Goal: Task Accomplishment & Management: Manage account settings

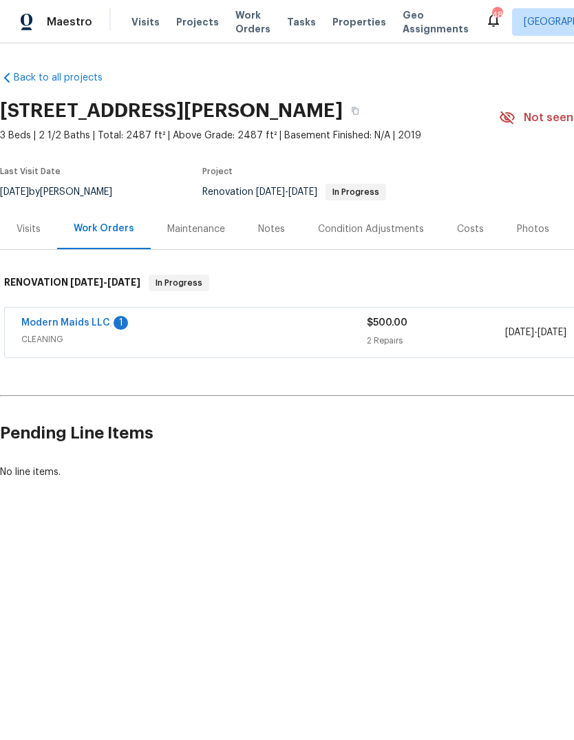
click at [183, 28] on span "Projects" at bounding box center [197, 22] width 43 height 14
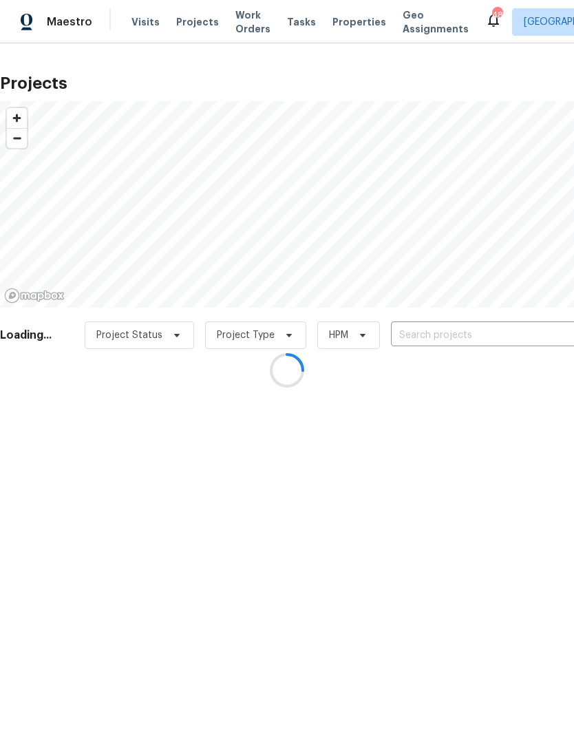
click at [517, 326] on div at bounding box center [287, 370] width 574 height 740
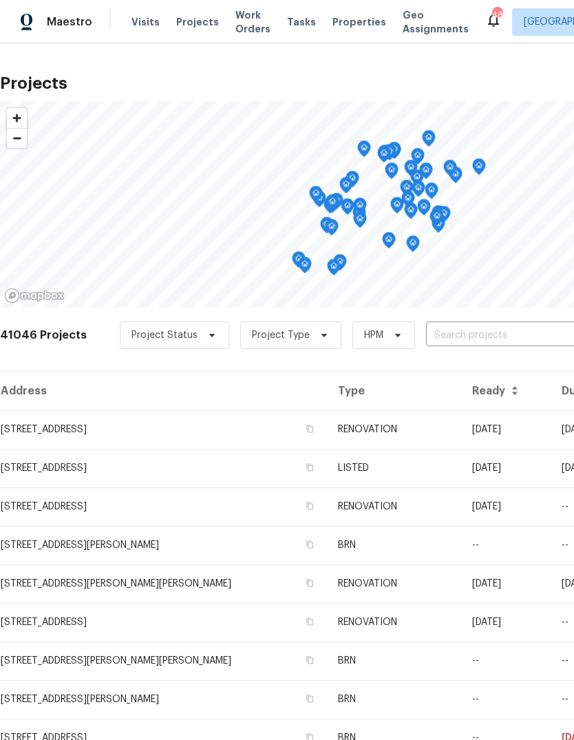
click at [468, 336] on input "text" at bounding box center [505, 335] width 158 height 21
type input "2813 lake vista"
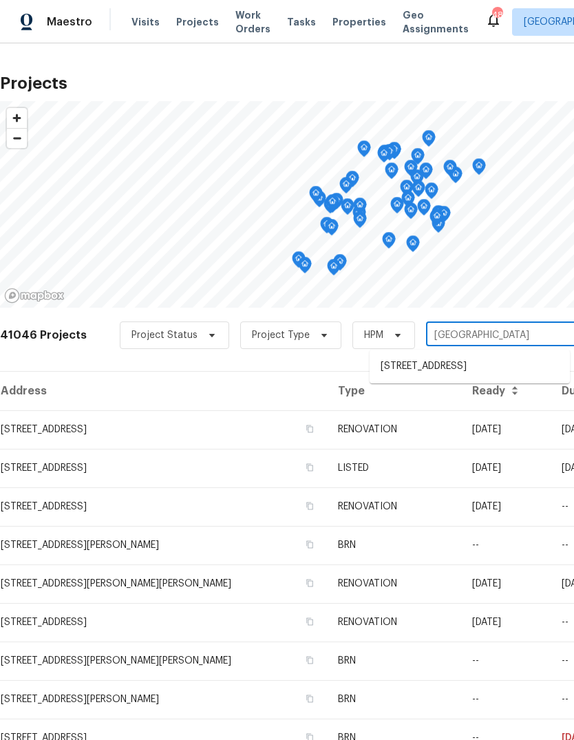
click at [531, 366] on li "[STREET_ADDRESS]" at bounding box center [470, 366] width 200 height 23
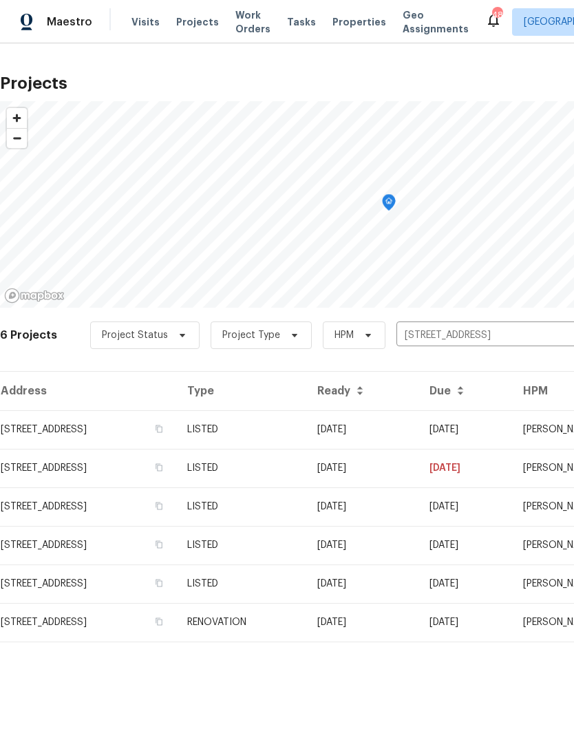
click at [32, 427] on td "[STREET_ADDRESS]" at bounding box center [88, 429] width 176 height 39
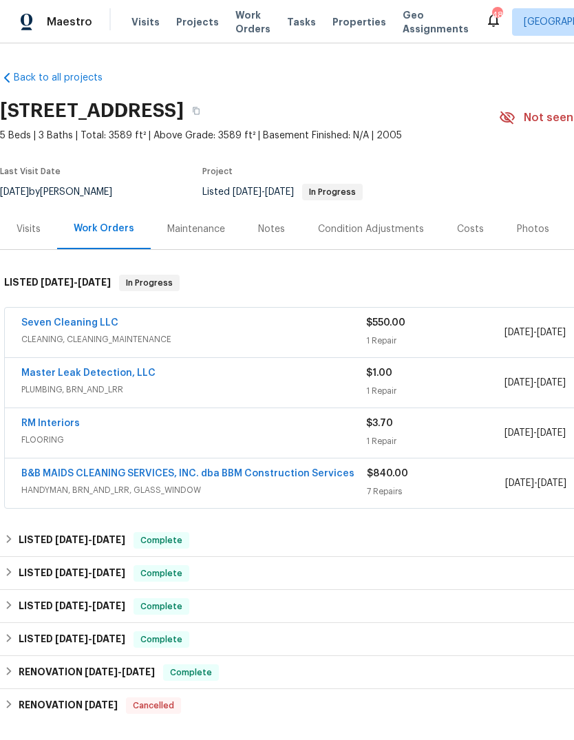
click at [320, 398] on div "Master Leak Detection, LLC PLUMBING, BRN_AND_LRR" at bounding box center [193, 382] width 345 height 33
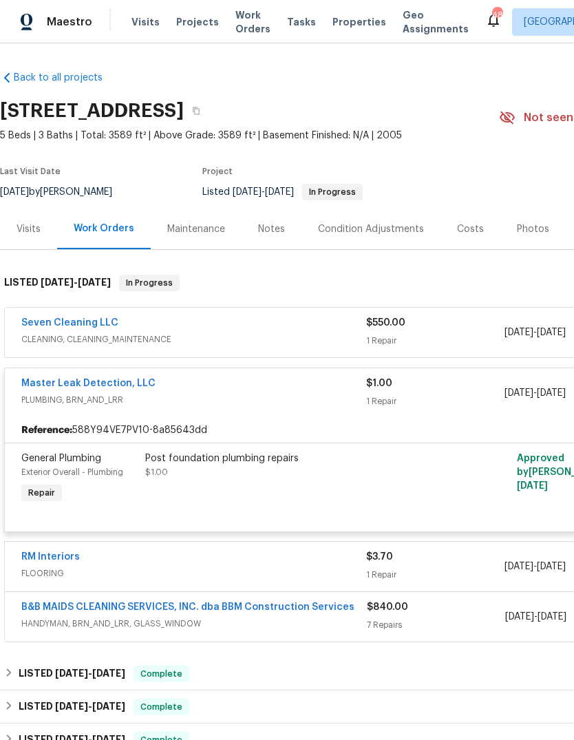
click at [310, 491] on div "Post foundation plumbing repairs $1.00" at bounding box center [296, 478] width 310 height 63
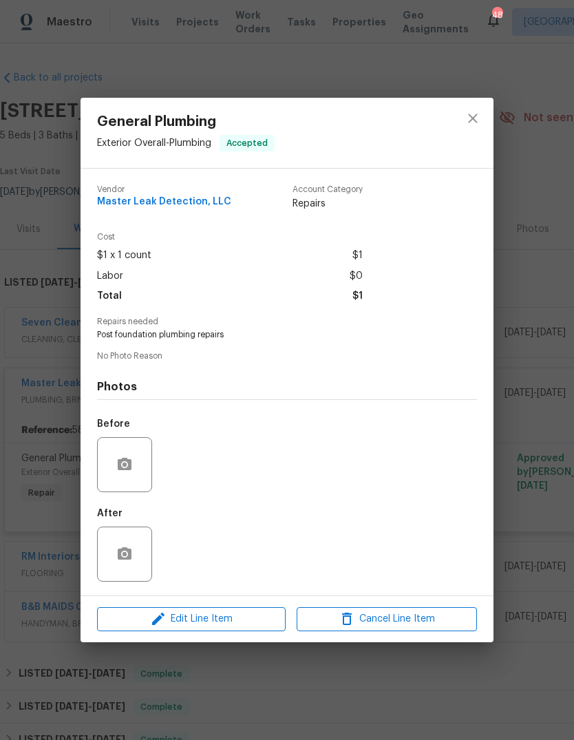
click at [250, 604] on div "Edit Line Item Cancel Line Item" at bounding box center [287, 619] width 413 height 46
click at [239, 619] on span "Edit Line Item" at bounding box center [191, 618] width 180 height 17
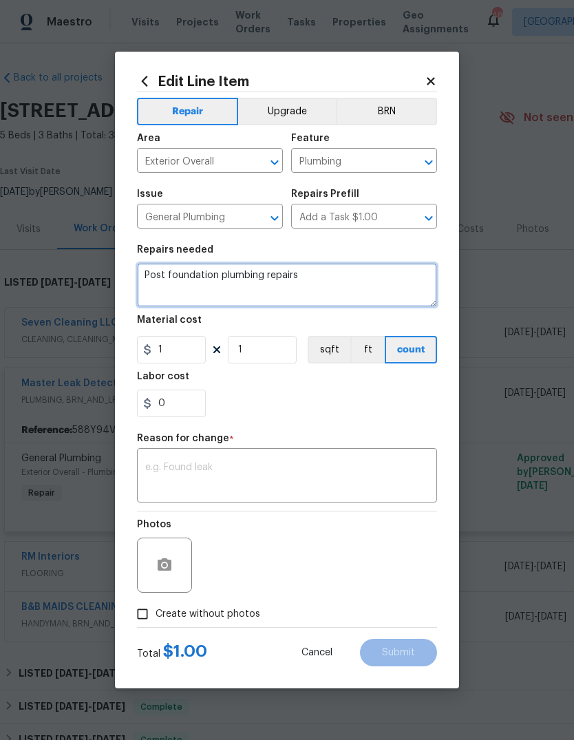
click at [320, 277] on textarea "Post foundation plumbing repairs" at bounding box center [287, 285] width 300 height 44
type textarea "Post"
click at [231, 281] on textarea at bounding box center [287, 285] width 300 height 44
click at [193, 276] on textarea at bounding box center [287, 285] width 300 height 44
click at [183, 280] on textarea at bounding box center [287, 285] width 300 height 44
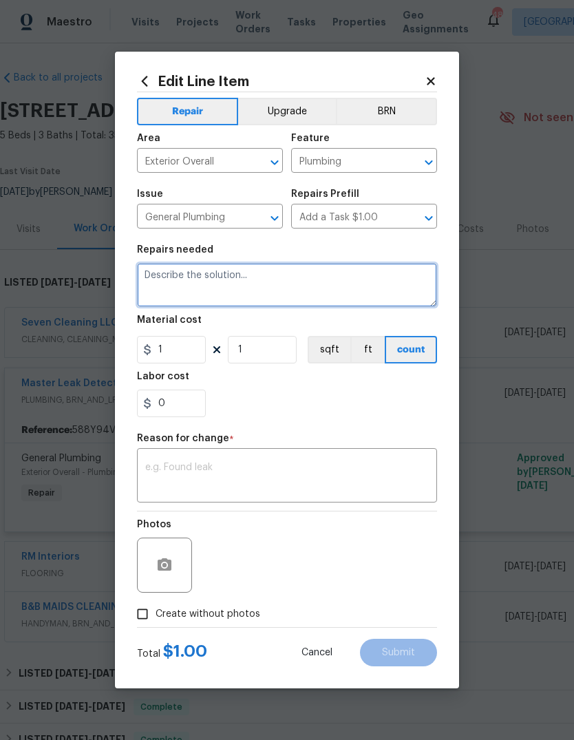
paste textarea "Break 2 was located at commode approximately 7ft from exterior wall cost for th…"
click at [143, 272] on textarea "Break 2 was located at commode approximately 7ft from exterior wall cost for th…" at bounding box center [287, 285] width 300 height 44
click at [173, 274] on textarea "Break 2 was located at commode approximately 7ft from exterior wall cost for th…" at bounding box center [287, 285] width 300 height 44
click at [181, 273] on textarea "Break 2 was located at commode approximately 7ft from exterior wall cost for th…" at bounding box center [287, 285] width 300 height 44
paste textarea "Break 1 was located approximately 6ft from existing tunnel access cost for this…"
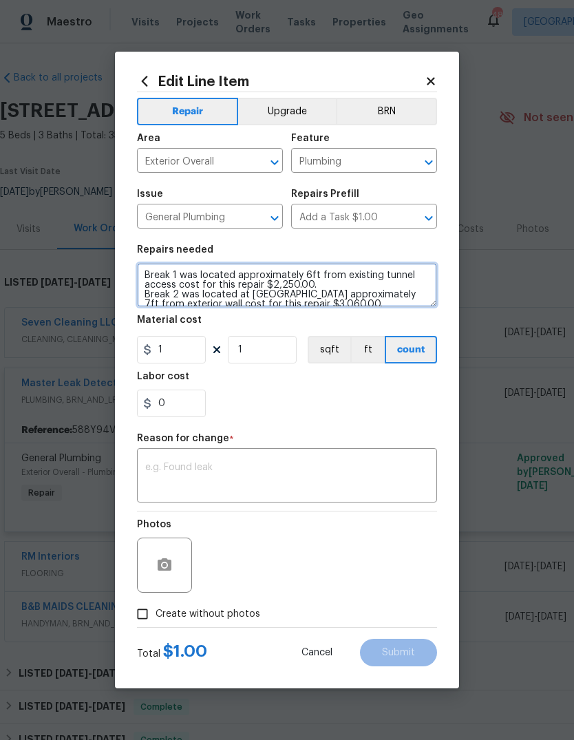
type textarea "Break 1 was located approximately 6ft from existing tunnel access cost for this…"
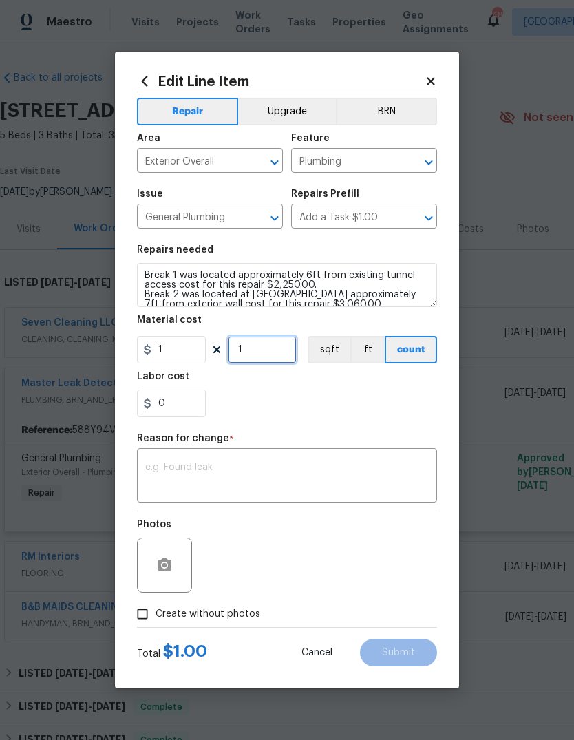
click at [261, 353] on input "1" at bounding box center [262, 350] width 69 height 28
type input "5310"
click at [345, 408] on div "0" at bounding box center [287, 403] width 300 height 28
click at [299, 465] on textarea at bounding box center [287, 476] width 284 height 29
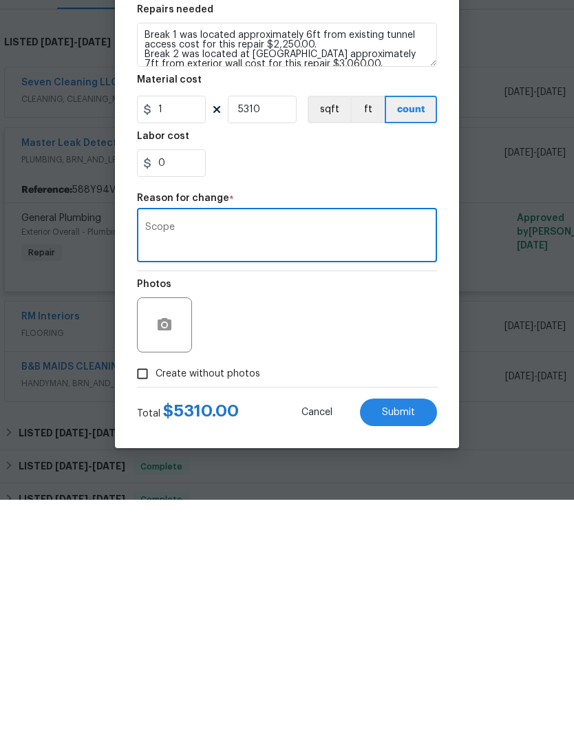
type textarea "Scope"
click at [282, 511] on div "Photos" at bounding box center [287, 555] width 300 height 89
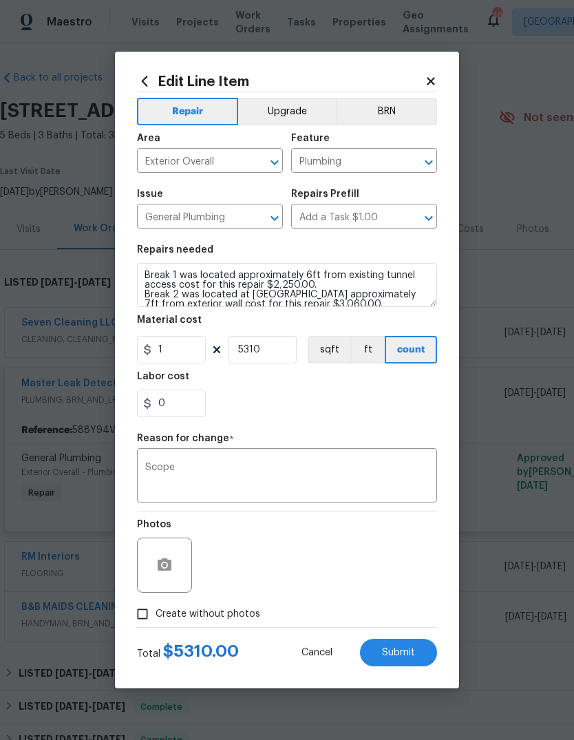
click at [387, 645] on button "Submit" at bounding box center [398, 653] width 77 height 28
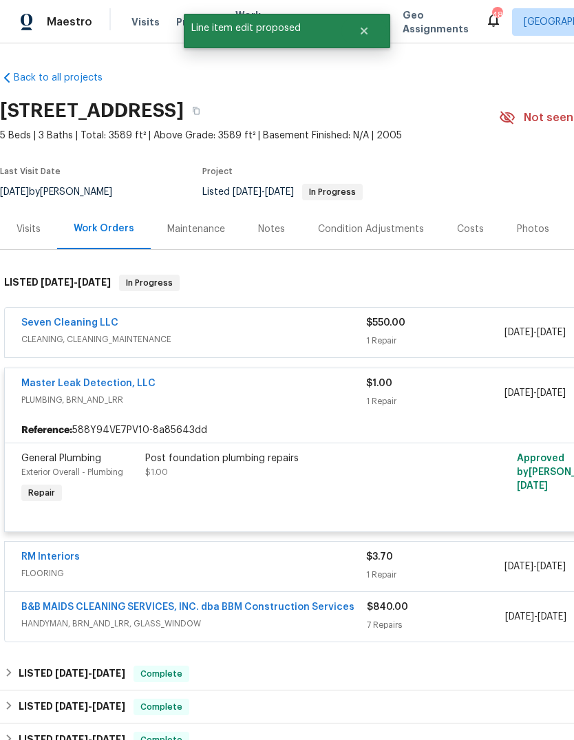
click at [127, 378] on link "Master Leak Detection, LLC" at bounding box center [88, 383] width 134 height 10
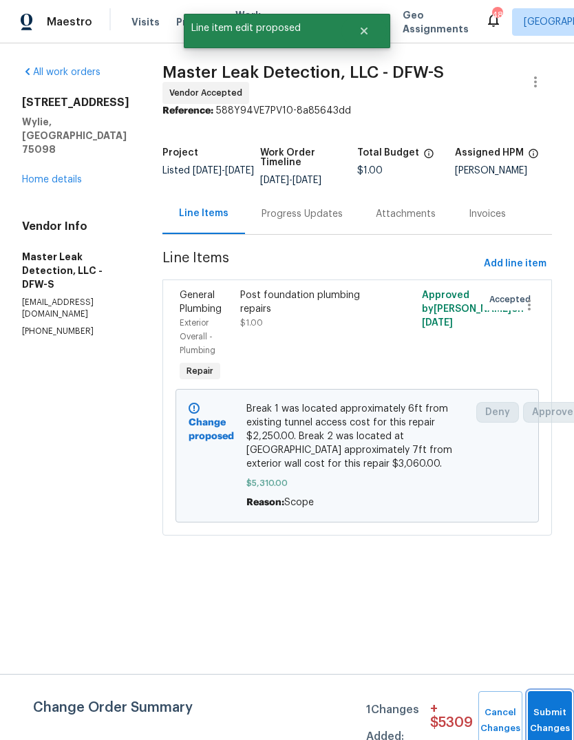
click at [547, 709] on button "Submit Changes" at bounding box center [550, 720] width 44 height 59
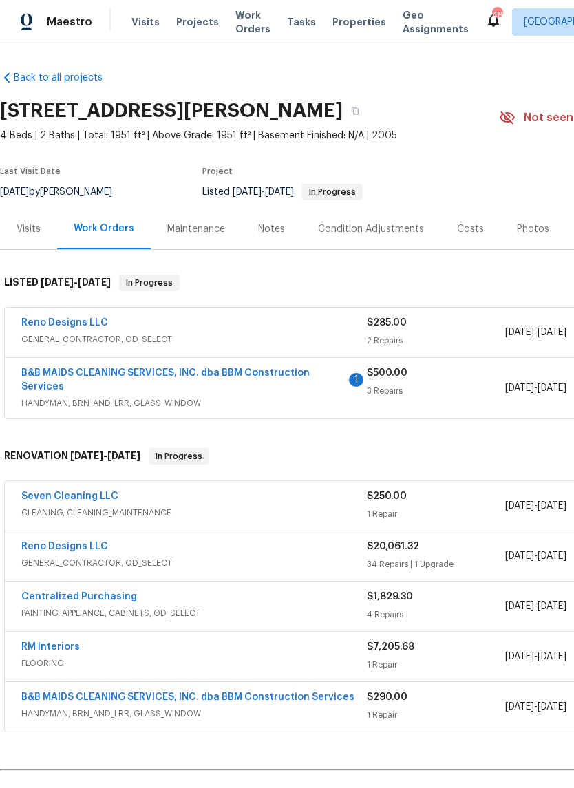
click at [467, 394] on div "3 Repairs" at bounding box center [436, 391] width 138 height 14
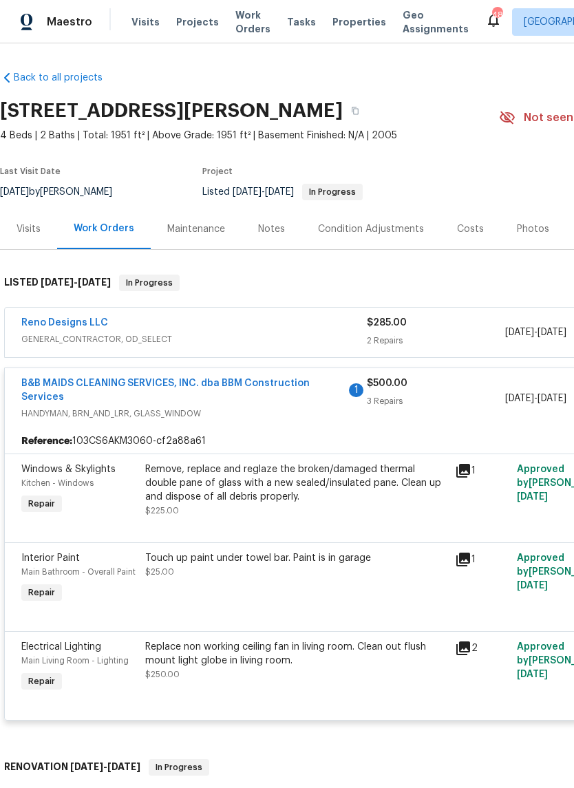
click at [356, 498] on div "Remove, replace and reglaze the broken/damaged thermal double pane of glass wit…" at bounding box center [295, 482] width 301 height 41
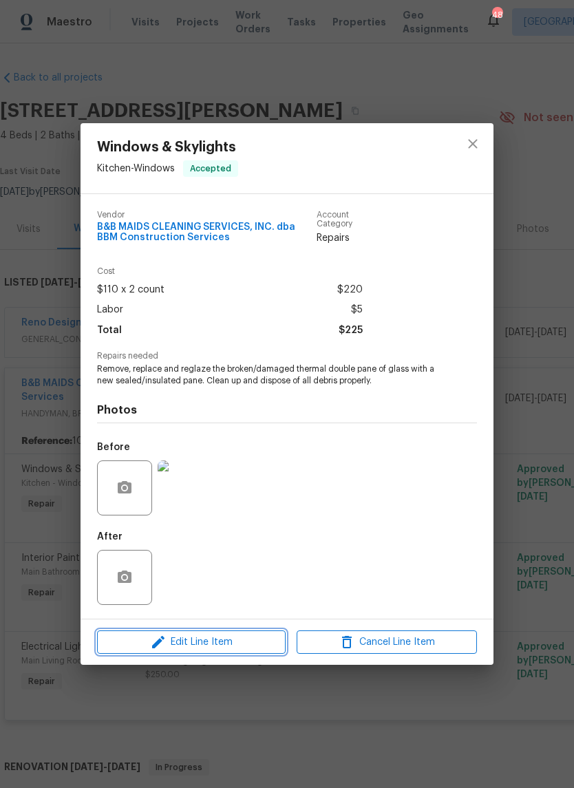
click at [220, 649] on span "Edit Line Item" at bounding box center [191, 642] width 180 height 17
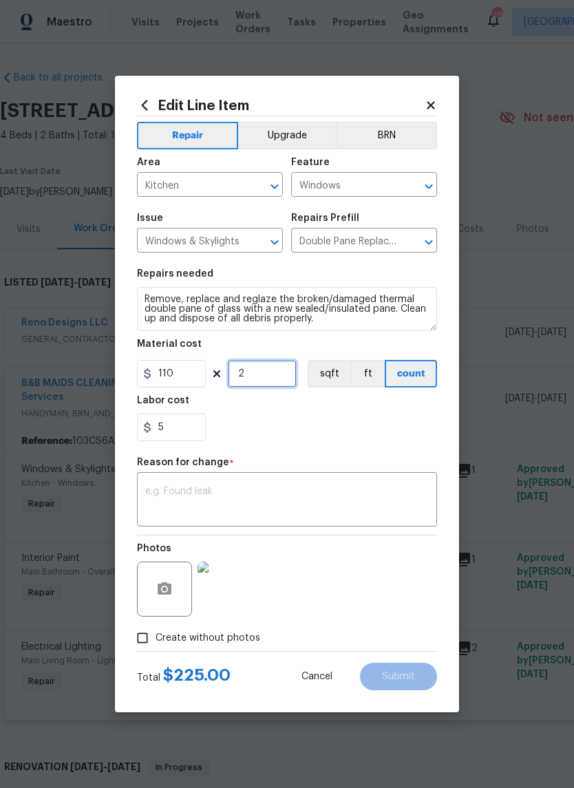
click at [286, 376] on input "2" at bounding box center [262, 374] width 69 height 28
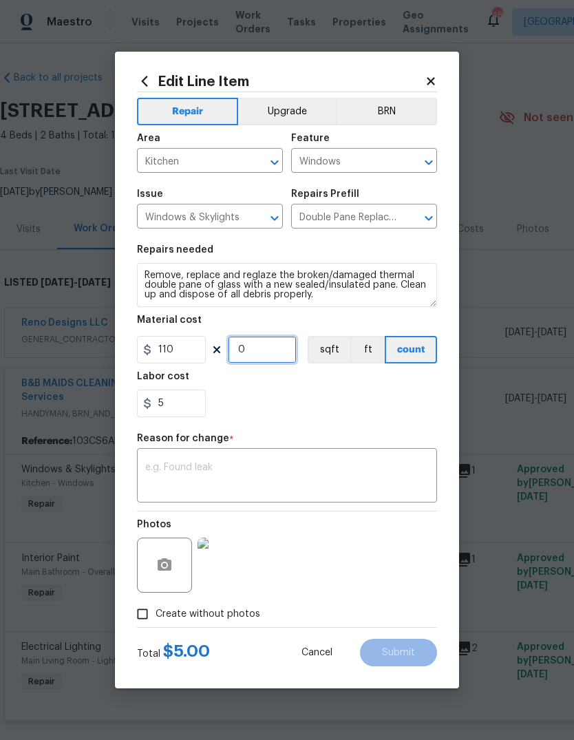
type input "2"
click at [364, 401] on div "5" at bounding box center [287, 403] width 300 height 28
click at [184, 401] on input "5" at bounding box center [171, 403] width 69 height 28
type input "100"
click at [385, 407] on div "100" at bounding box center [287, 403] width 300 height 28
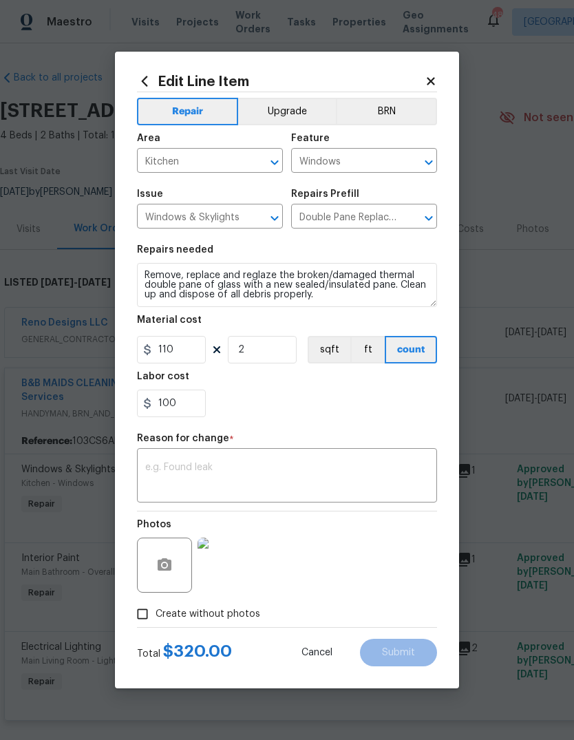
click at [301, 460] on div "x ​" at bounding box center [287, 476] width 300 height 51
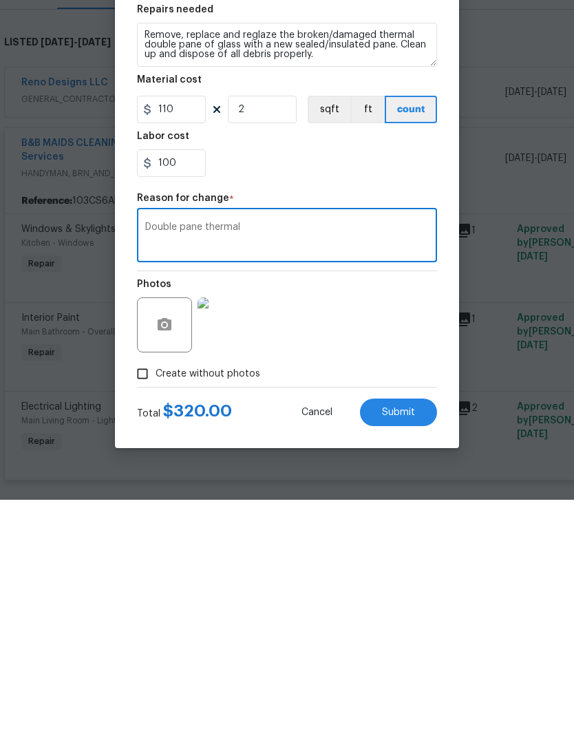
type textarea "Double pane thermal"
click at [407, 639] on button "Submit" at bounding box center [398, 653] width 77 height 28
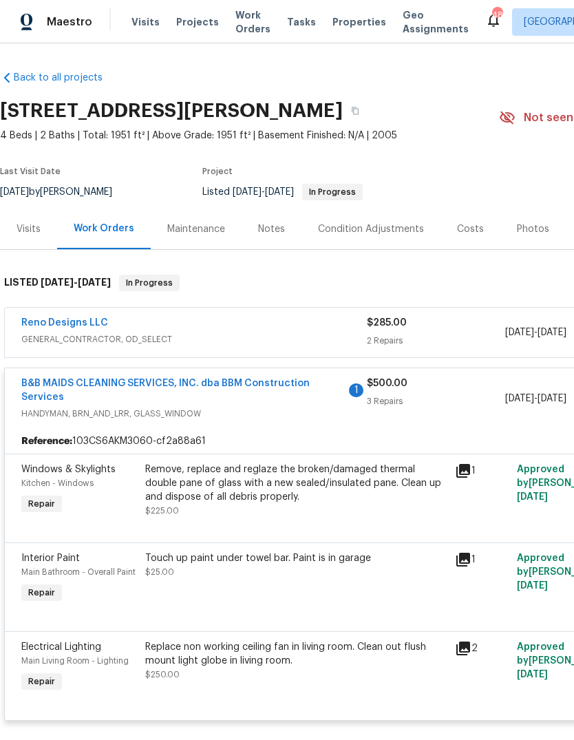
click at [144, 378] on link "B&B MAIDS CLEANING SERVICES, INC. dba BBM Construction Services" at bounding box center [165, 389] width 288 height 23
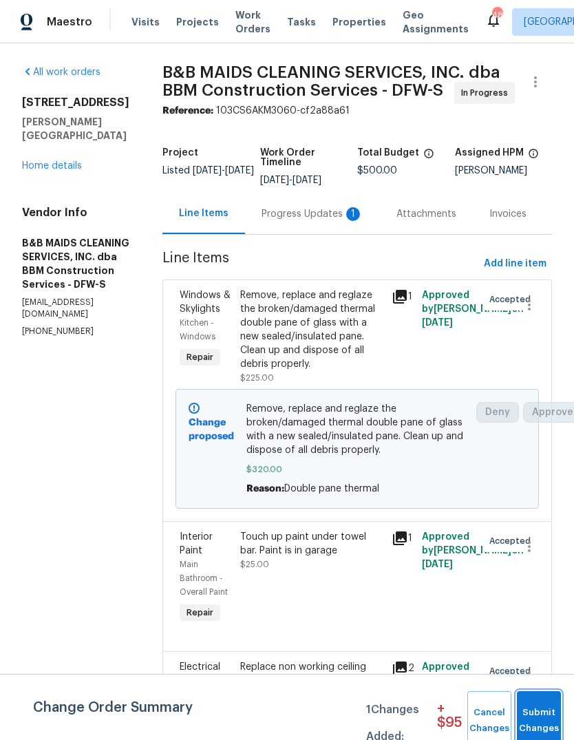
click at [537, 712] on span "Submit Changes" at bounding box center [539, 721] width 30 height 32
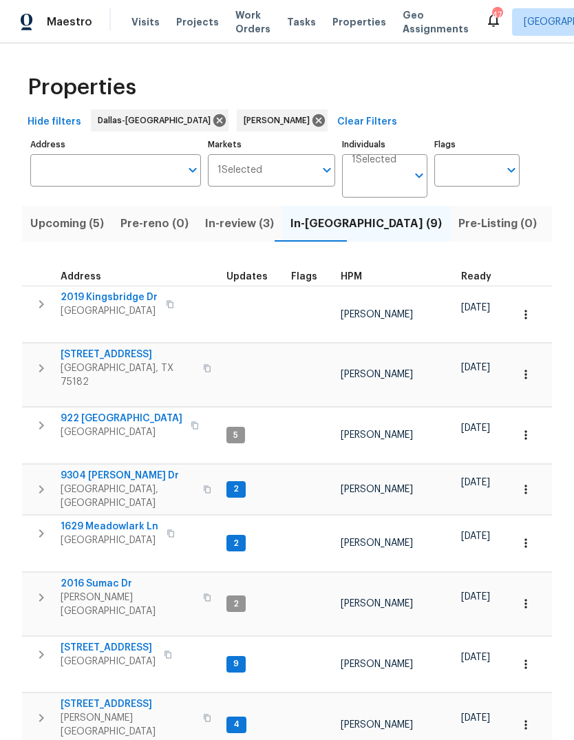
click at [553, 224] on span "Listed (29)" at bounding box center [582, 223] width 59 height 19
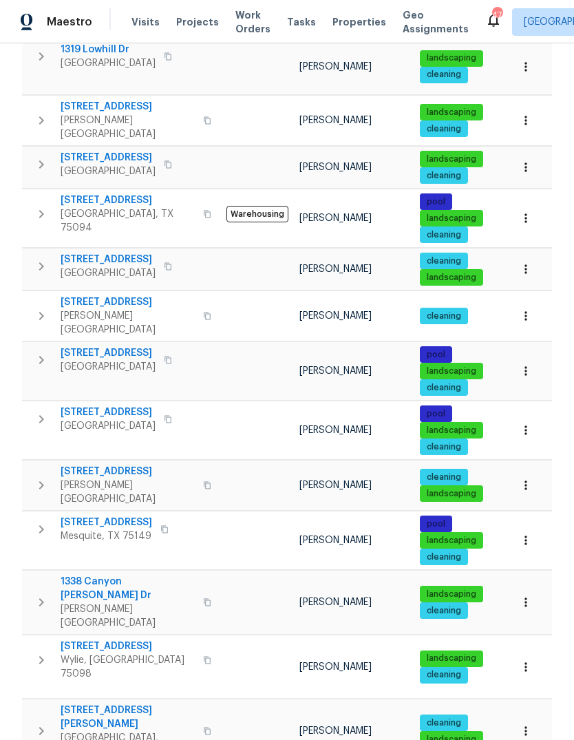
click at [97, 639] on span "[STREET_ADDRESS]" at bounding box center [128, 646] width 134 height 14
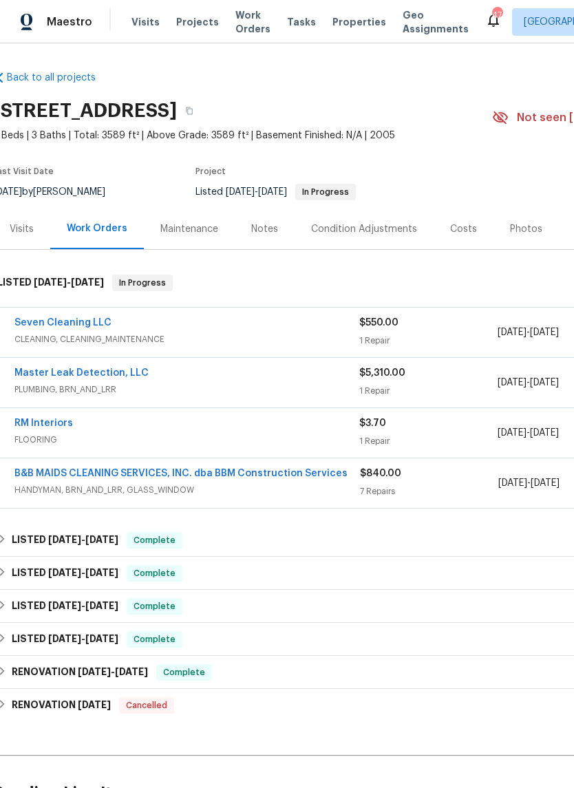
scroll to position [0, 6]
click at [264, 335] on span "CLEANING, CLEANING_MAINTENANCE" at bounding box center [187, 339] width 345 height 14
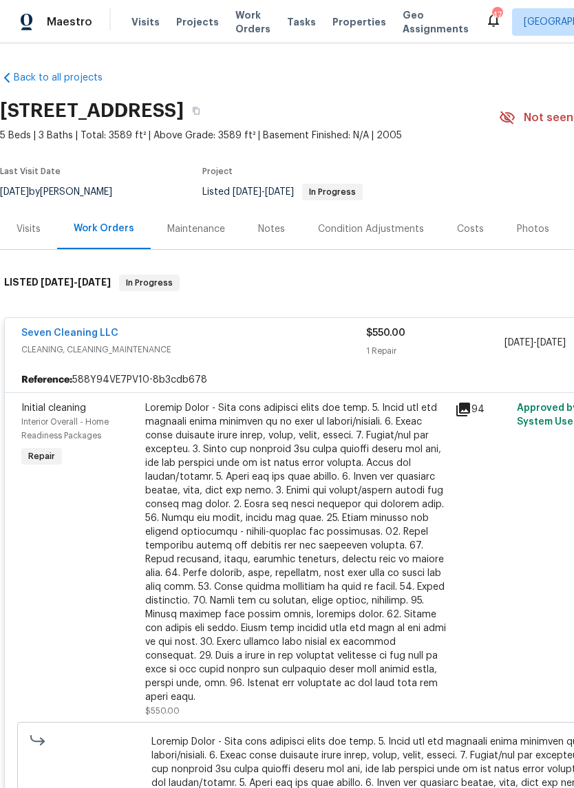
scroll to position [0, 0]
click at [90, 334] on link "Seven Cleaning LLC" at bounding box center [69, 333] width 97 height 10
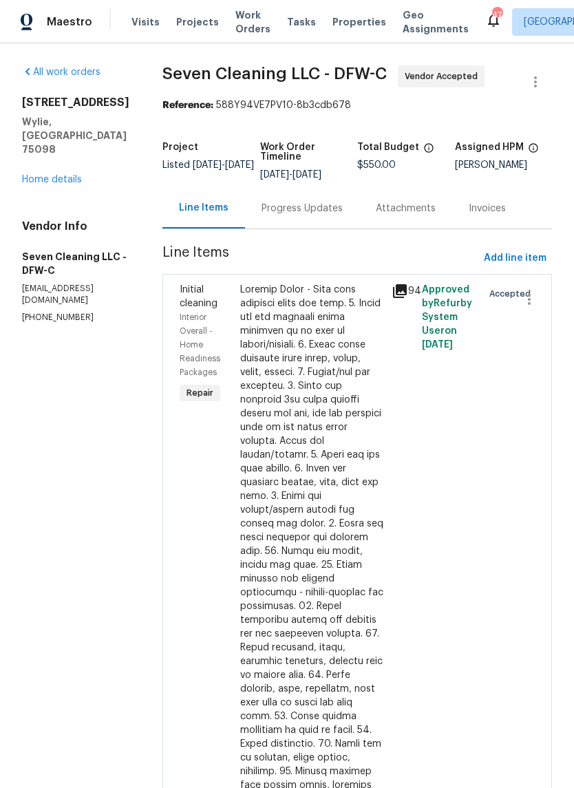
click at [326, 209] on div "Progress Updates" at bounding box center [301, 209] width 81 height 14
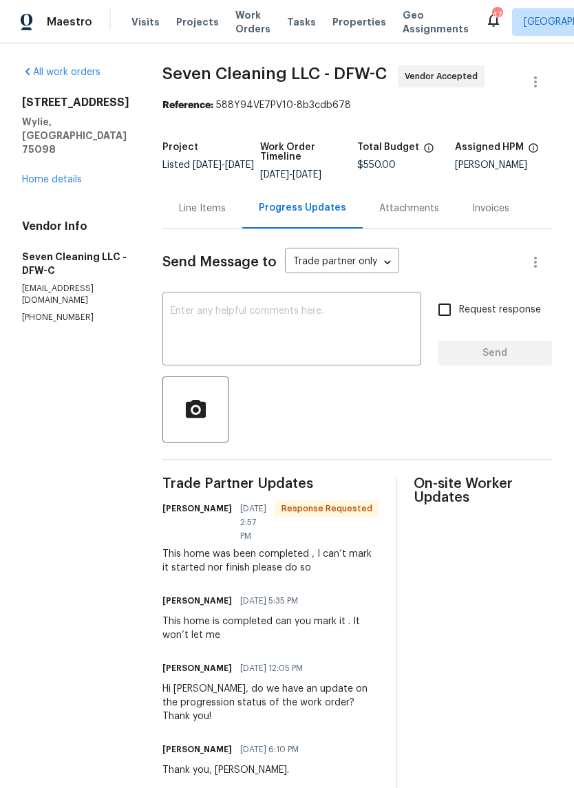
click at [65, 175] on link "Home details" at bounding box center [52, 180] width 60 height 10
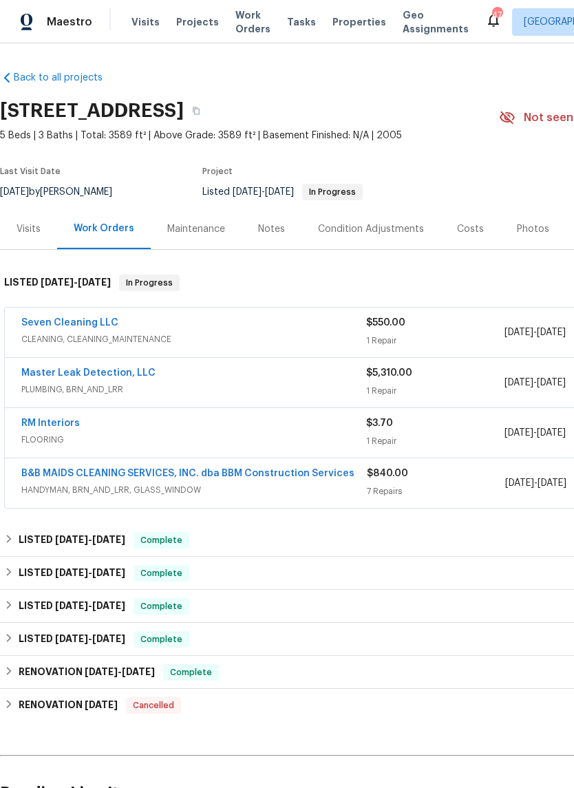
click at [286, 330] on div "Seven Cleaning LLC" at bounding box center [193, 324] width 345 height 17
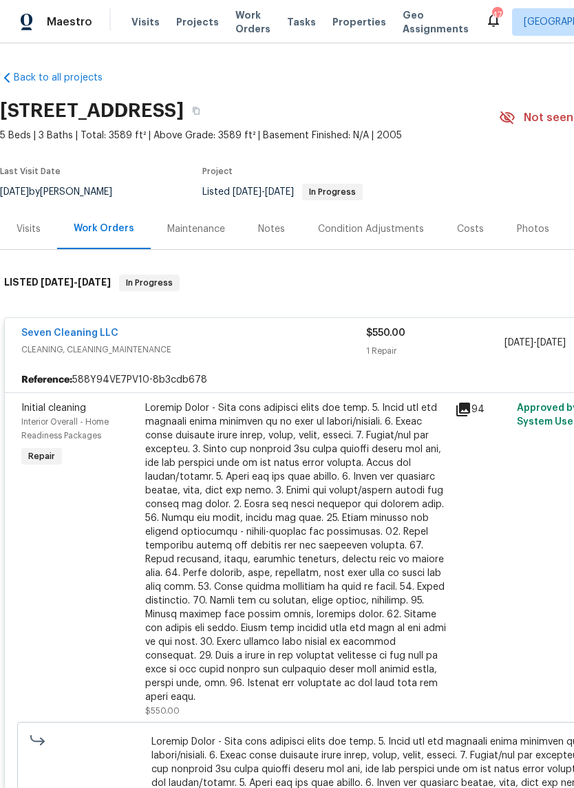
click at [275, 356] on div "Seven Cleaning LLC CLEANING, CLEANING_MAINTENANCE" at bounding box center [193, 342] width 345 height 33
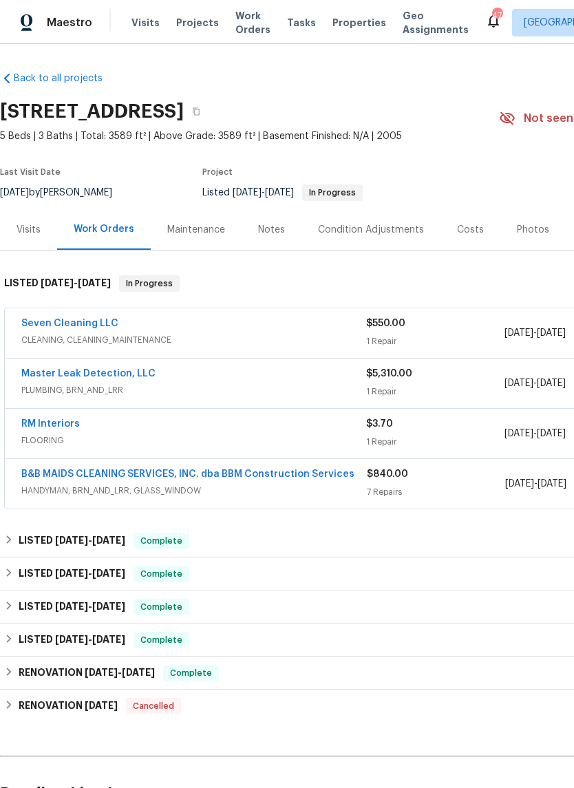
scroll to position [34, 0]
